Goal: Transaction & Acquisition: Book appointment/travel/reservation

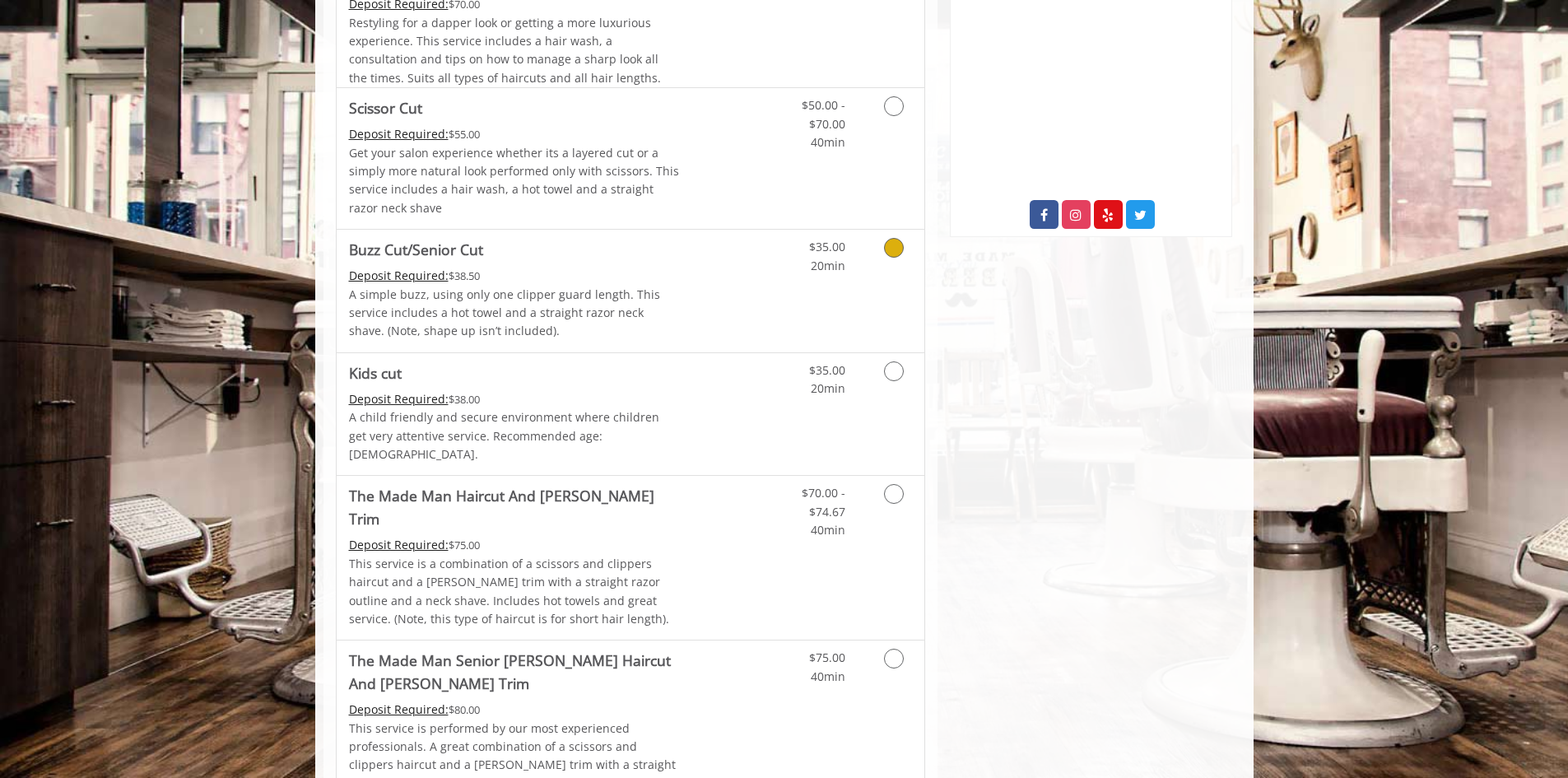
scroll to position [823, 0]
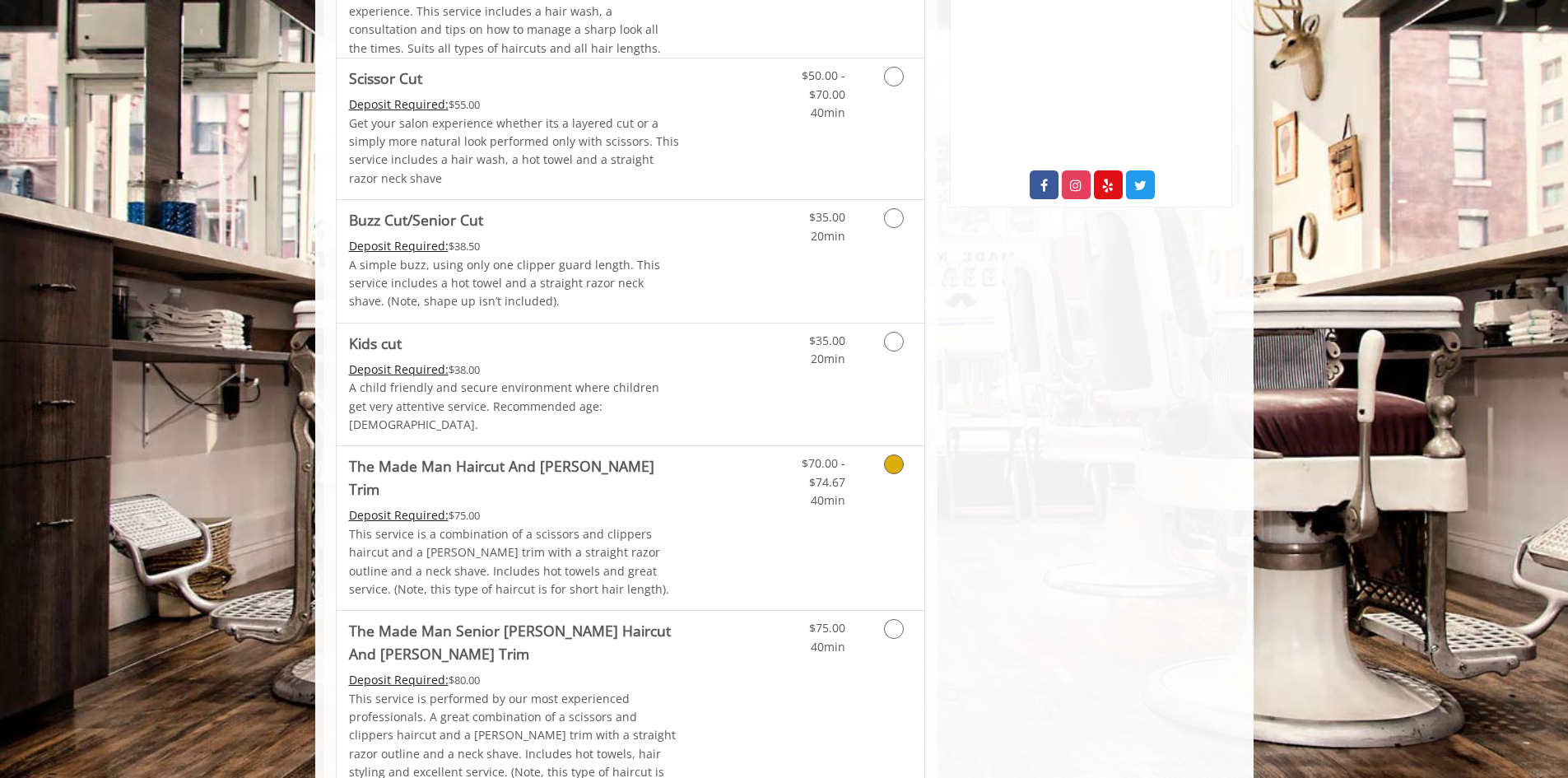
click at [605, 526] on p "This service is a combination of a scissors and clippers haircut and a [PERSON_…" at bounding box center [514, 563] width 331 height 75
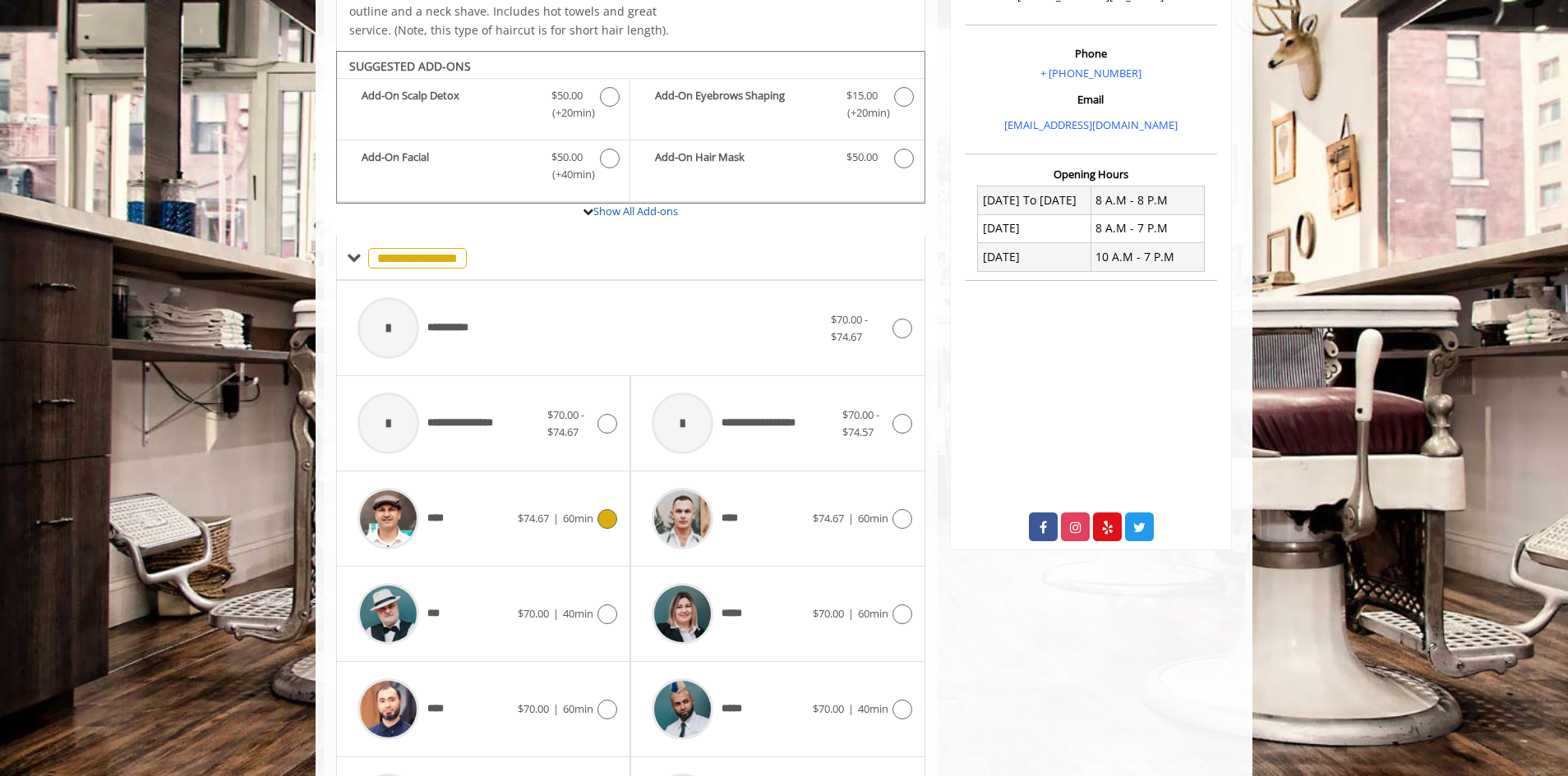
scroll to position [507, 0]
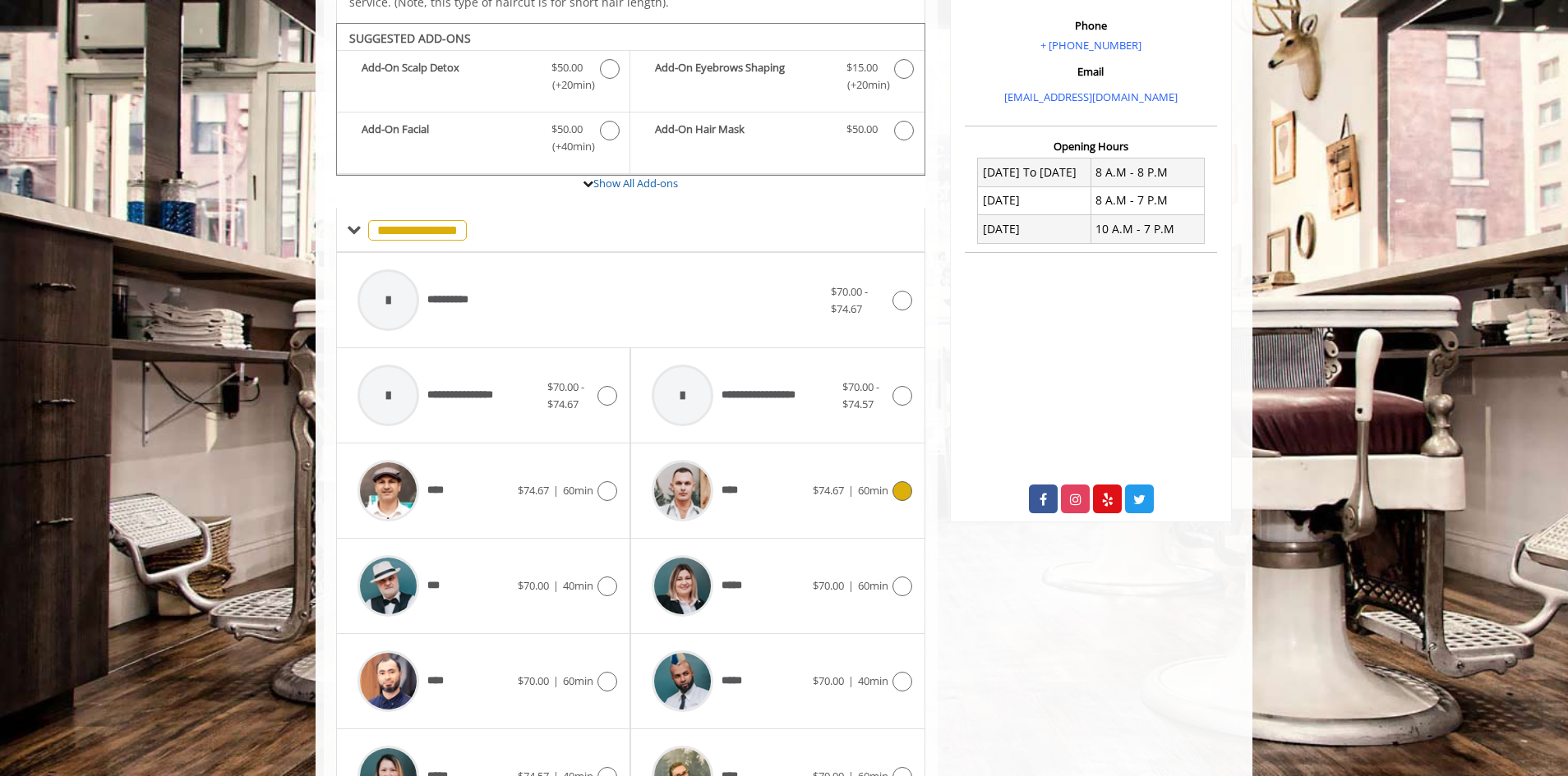
click at [840, 483] on span "$74.67" at bounding box center [829, 490] width 31 height 15
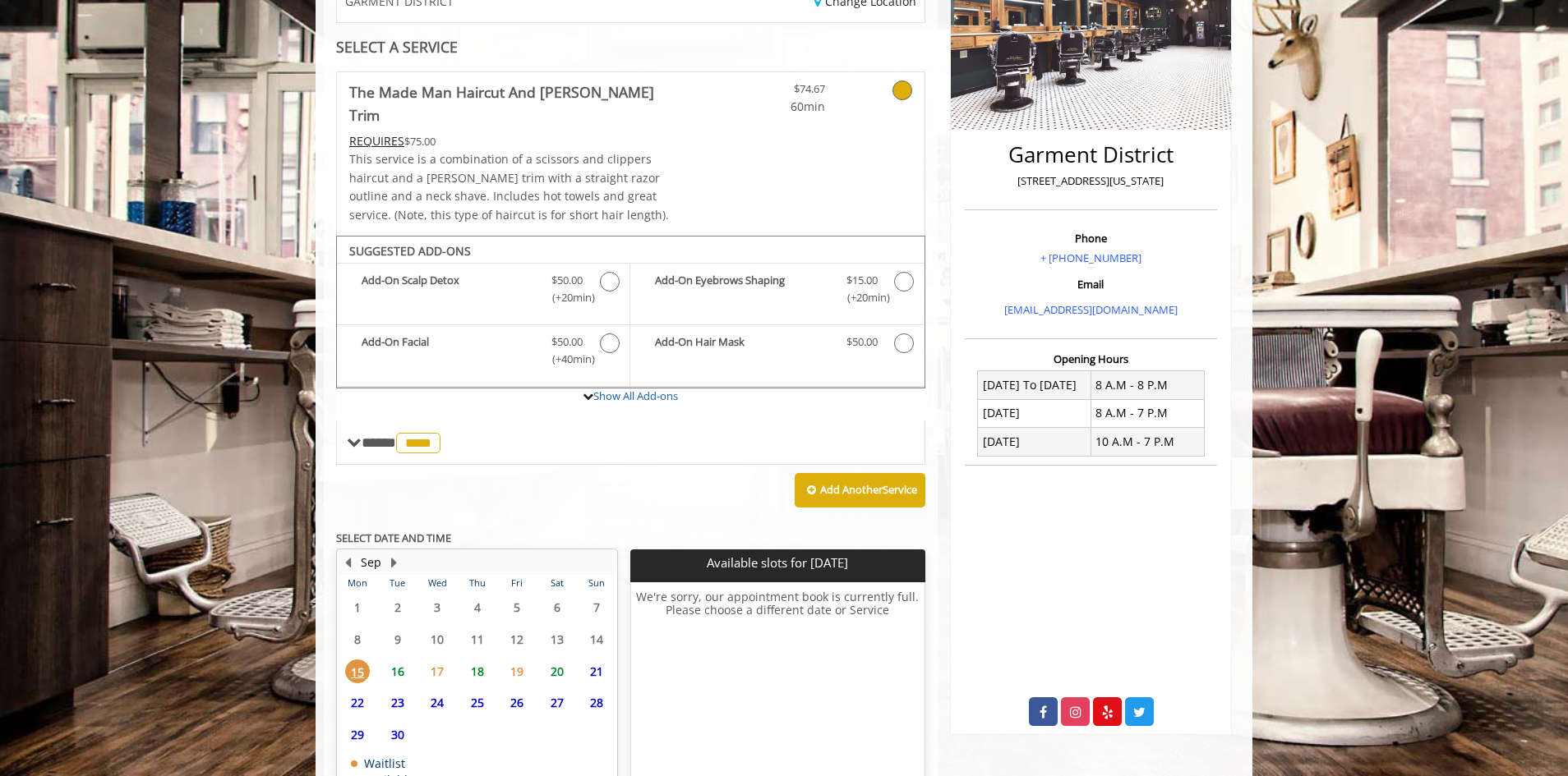
scroll to position [382, 0]
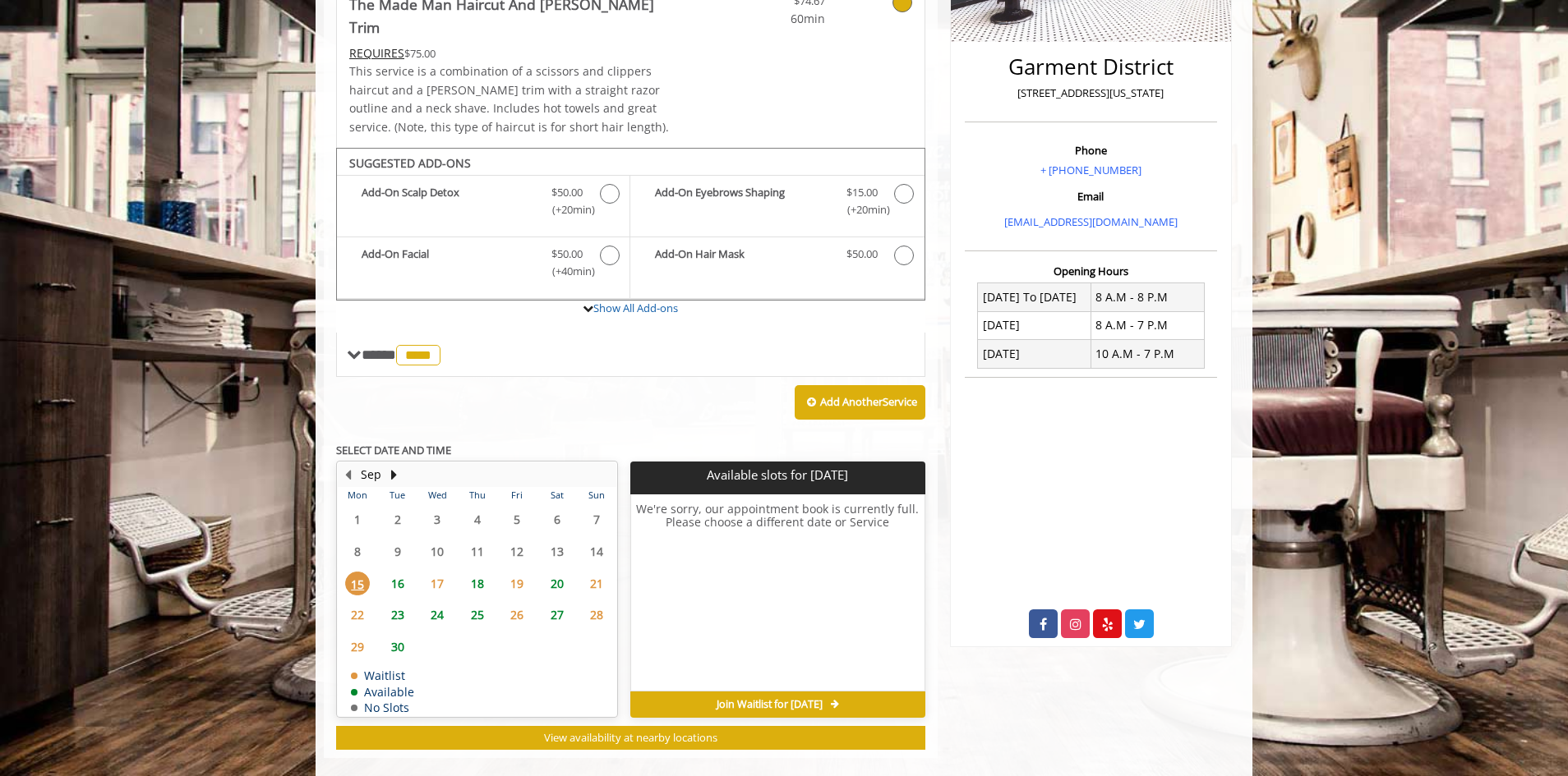
click at [480, 572] on span "18" at bounding box center [477, 584] width 25 height 24
click at [777, 548] on span "9:00 AM" at bounding box center [778, 555] width 39 height 13
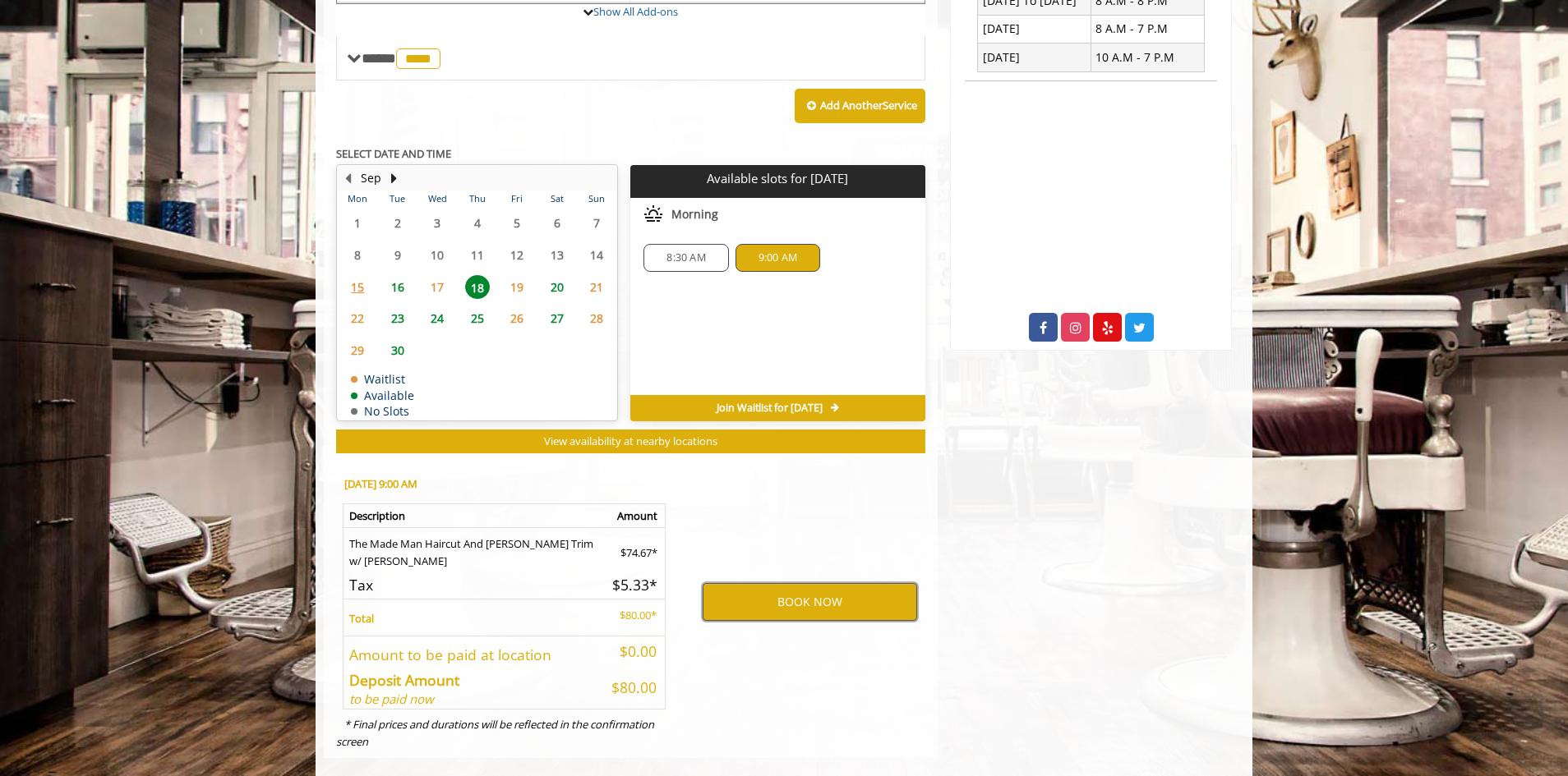
click at [800, 583] on button "BOOK NOW" at bounding box center [809, 602] width 214 height 38
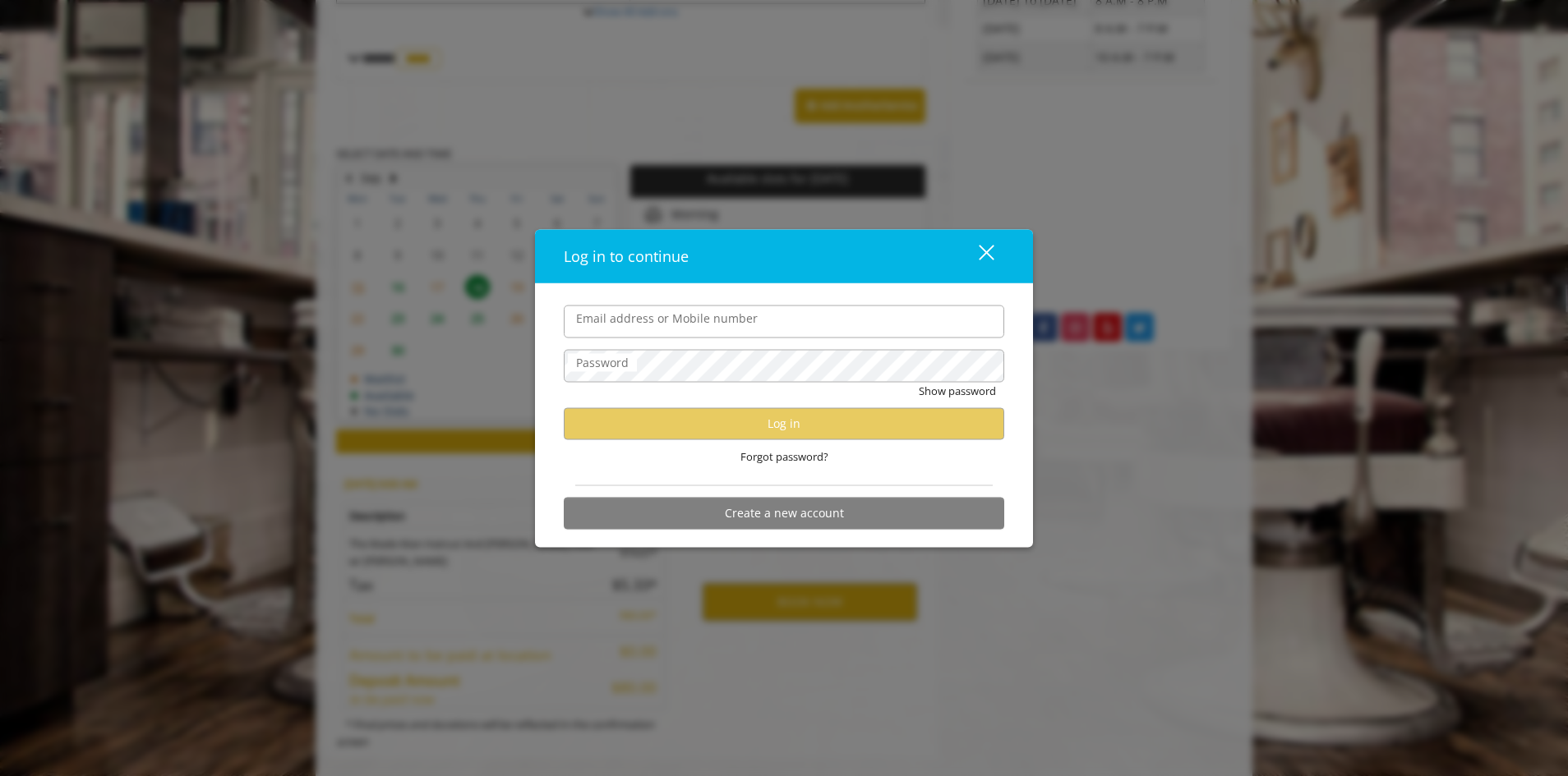
type input "**********"
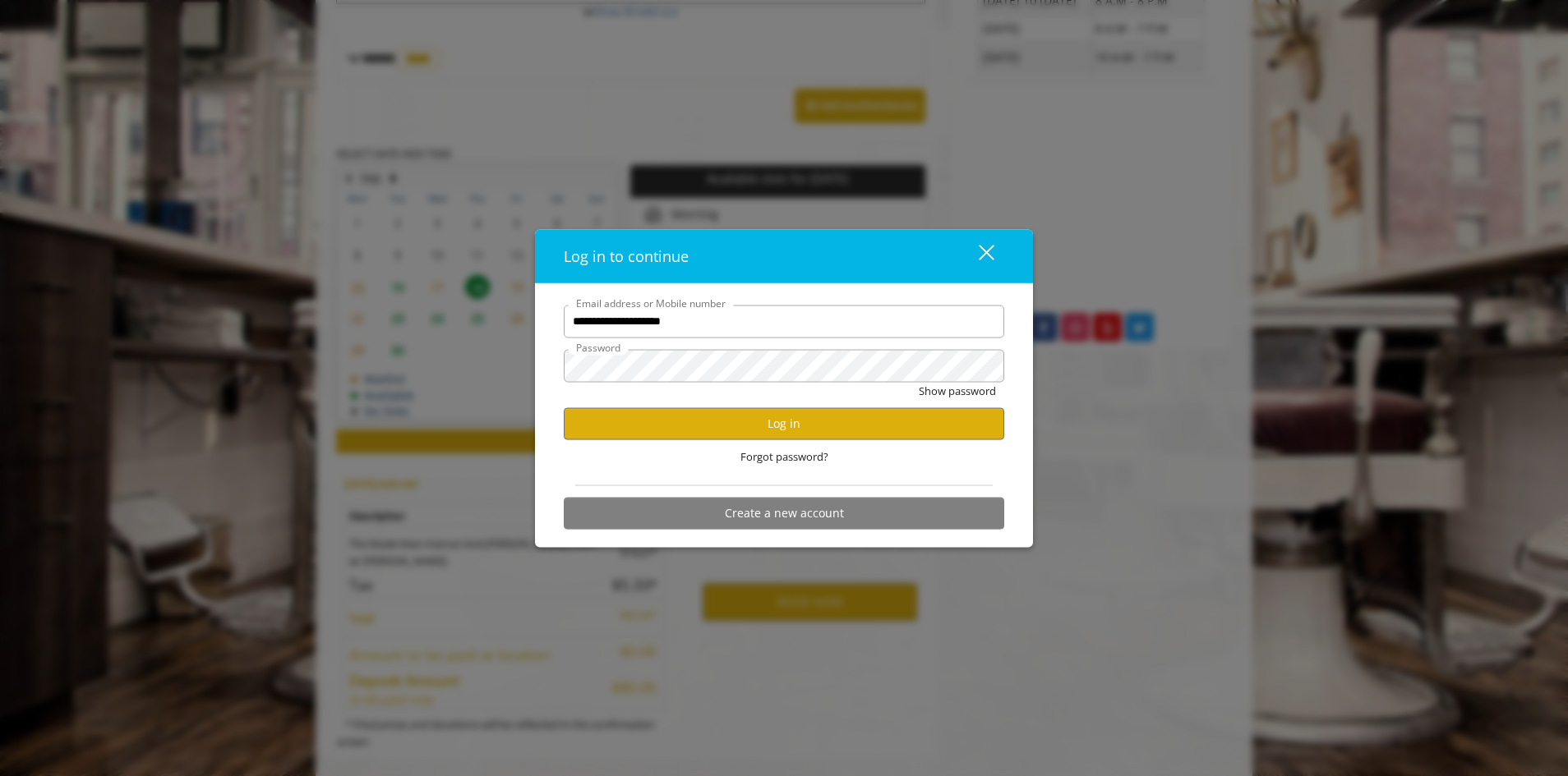
scroll to position [0, 0]
click at [752, 414] on button "Log in" at bounding box center [784, 423] width 440 height 32
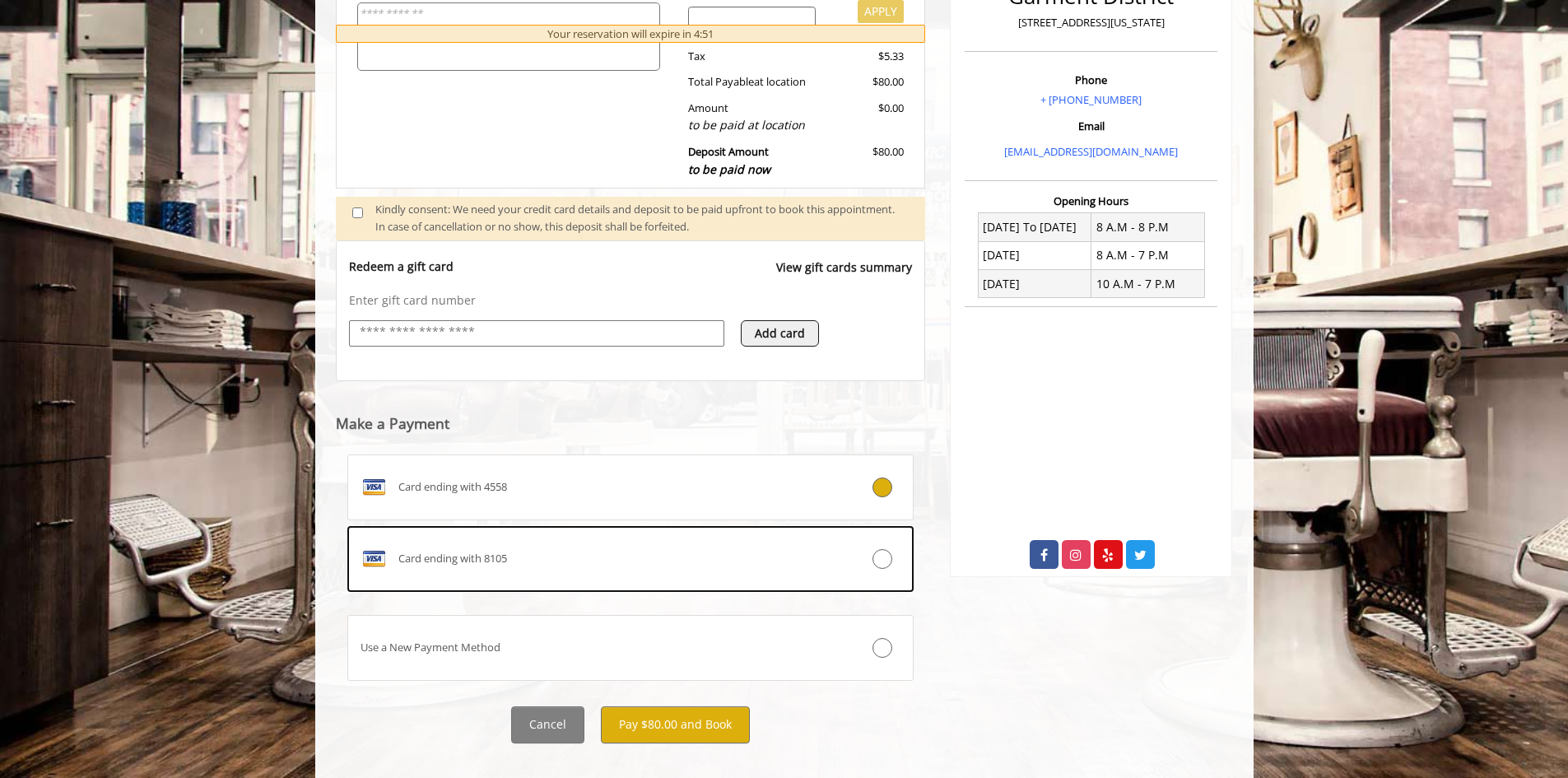
scroll to position [477, 0]
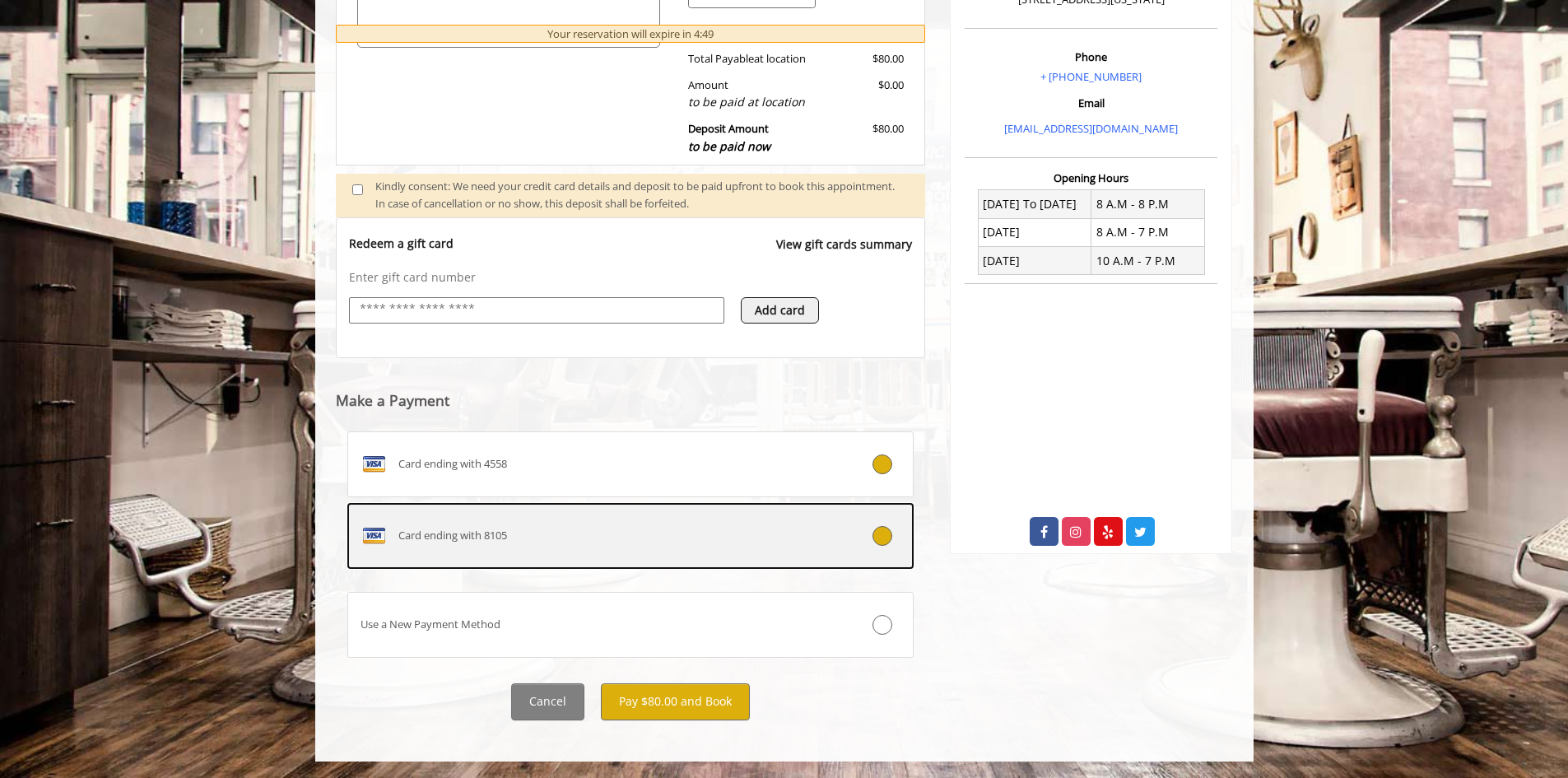
click at [885, 539] on icon at bounding box center [882, 536] width 19 height 19
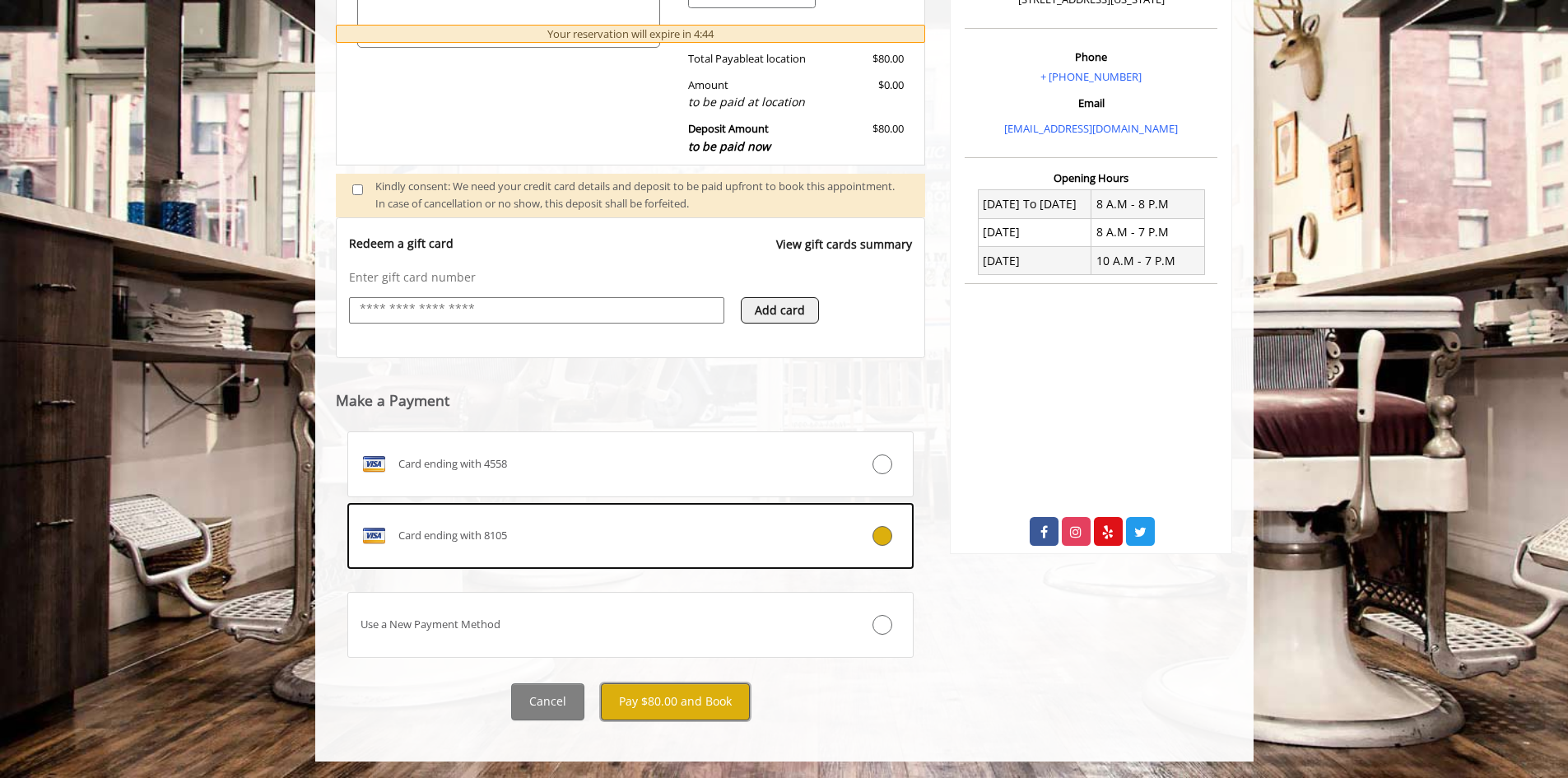
click at [674, 704] on button "Pay $80.00 and Book" at bounding box center [675, 702] width 149 height 37
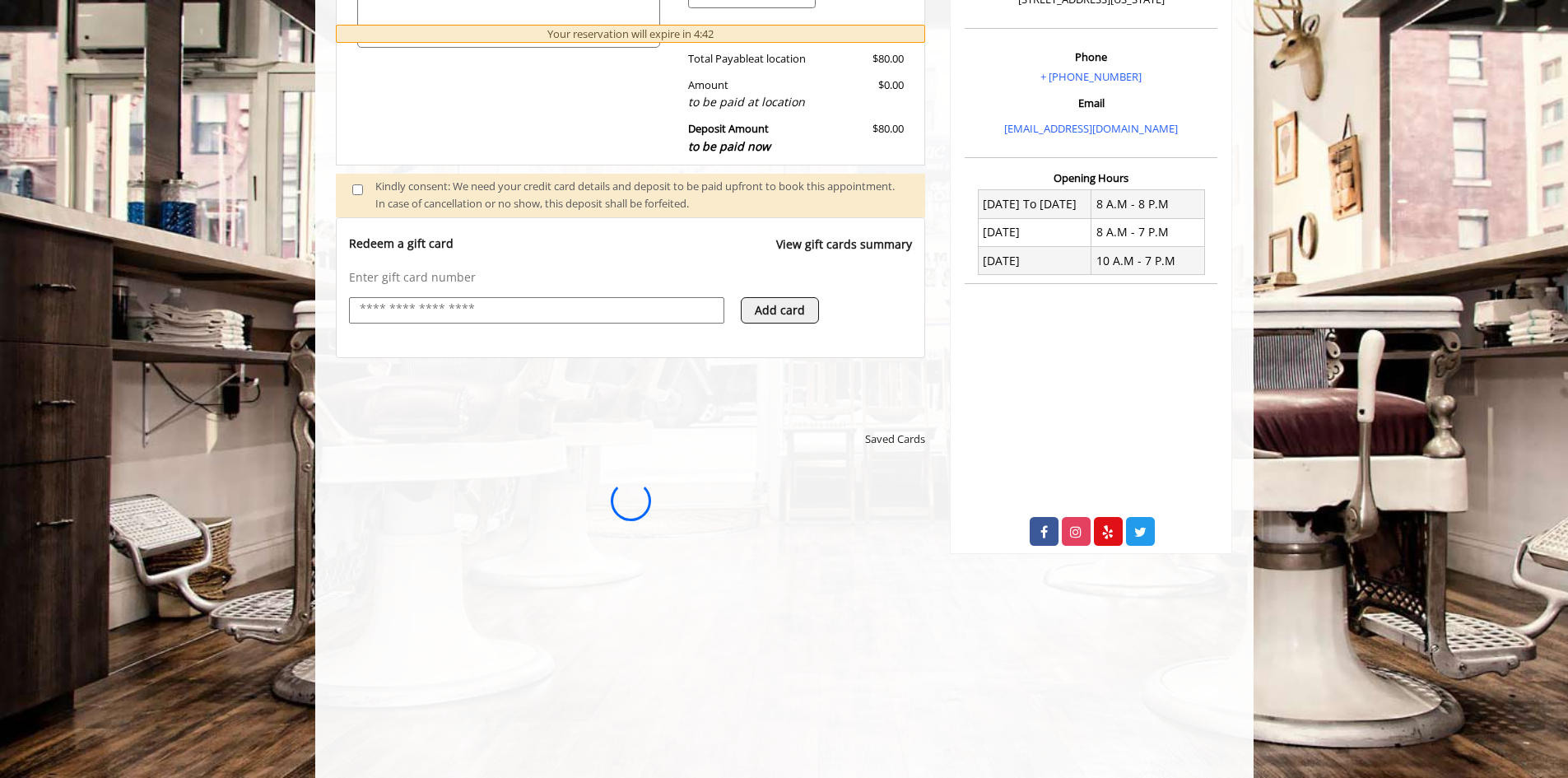
scroll to position [0, 0]
